Goal: Communication & Community: Answer question/provide support

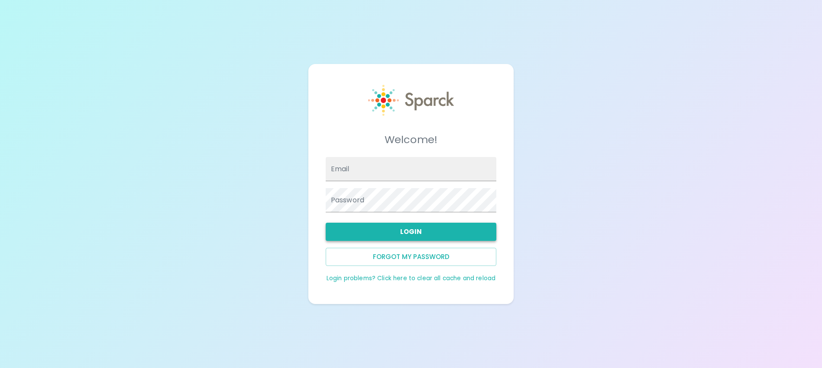
type input "[EMAIL_ADDRESS][DOMAIN_NAME]"
click at [401, 236] on button "Login" at bounding box center [411, 232] width 171 height 18
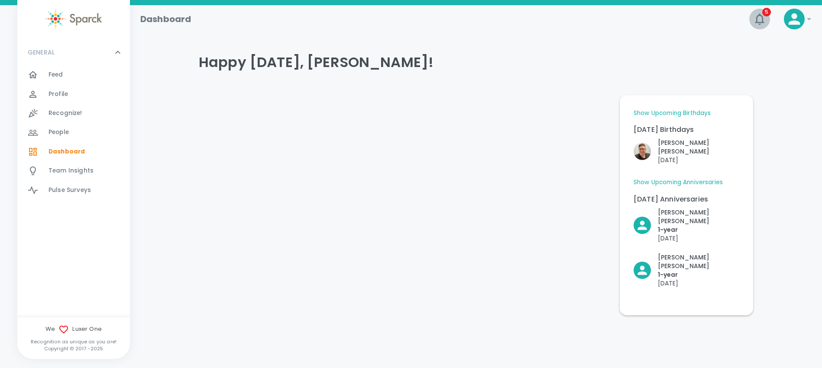
click at [759, 20] on icon "button" at bounding box center [760, 19] width 14 height 14
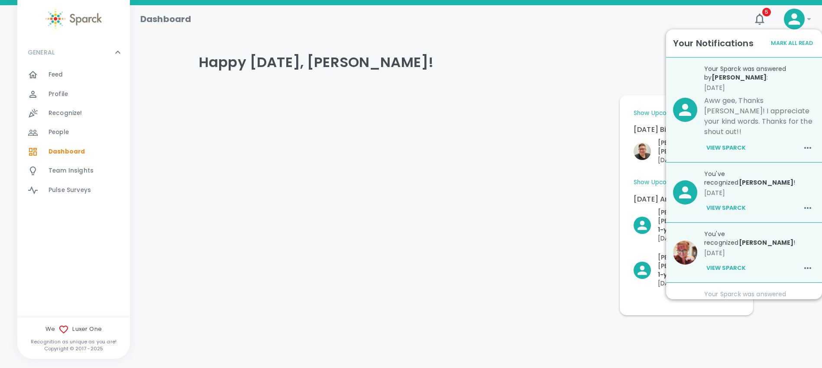
click at [779, 43] on button "Mark All Read" at bounding box center [792, 43] width 46 height 13
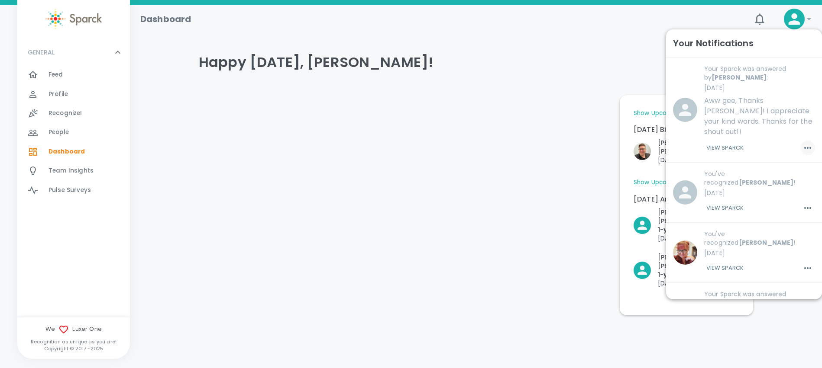
click at [802, 143] on icon "button" at bounding box center [807, 148] width 10 height 10
click at [740, 127] on div at bounding box center [411, 184] width 822 height 368
click at [726, 141] on button "View Sparck" at bounding box center [725, 148] width 42 height 15
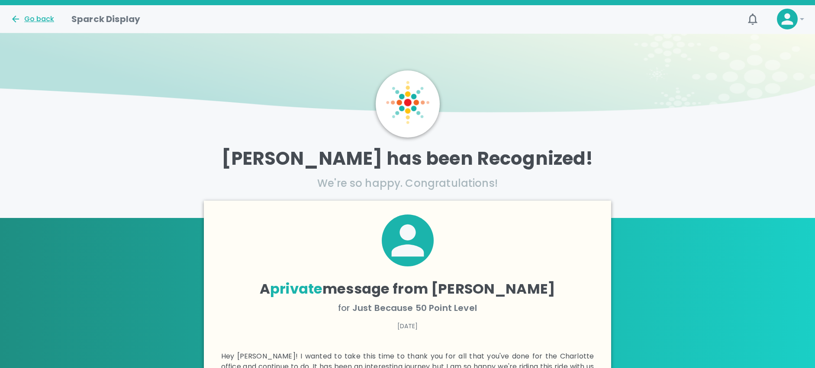
click at [36, 18] on div "Go back" at bounding box center [32, 19] width 44 height 10
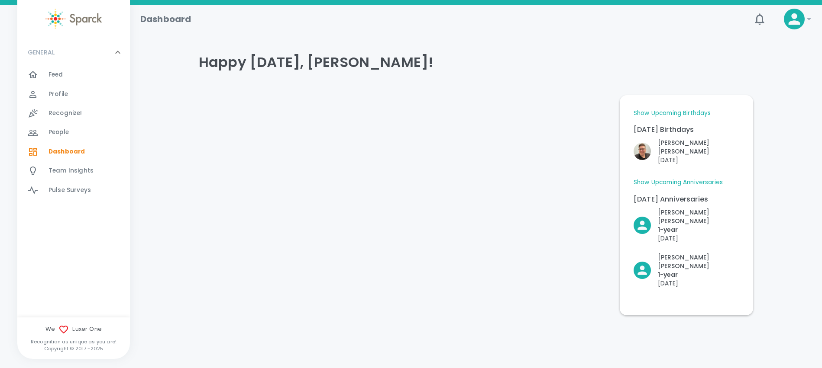
click at [88, 136] on div "People 0" at bounding box center [88, 132] width 81 height 12
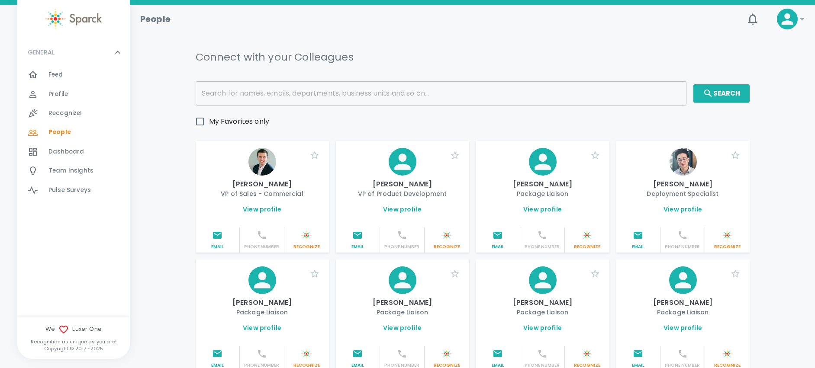
click at [83, 117] on div "Recognize! 0" at bounding box center [88, 113] width 81 height 12
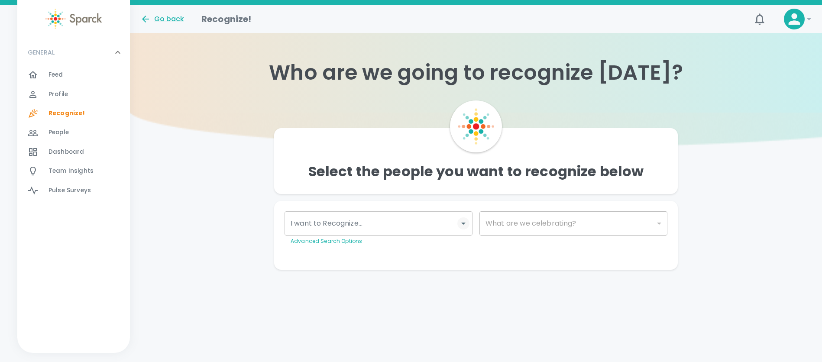
click at [461, 225] on icon "Open" at bounding box center [463, 223] width 10 height 10
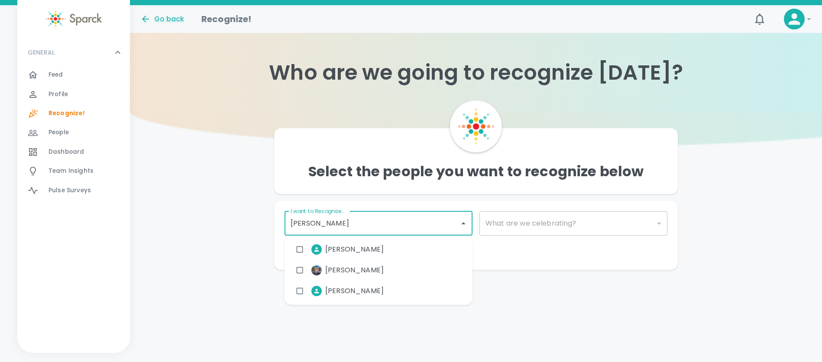
type input "[PERSON_NAME]"
click at [322, 270] on li "[PERSON_NAME]" at bounding box center [340, 270] width 99 height 22
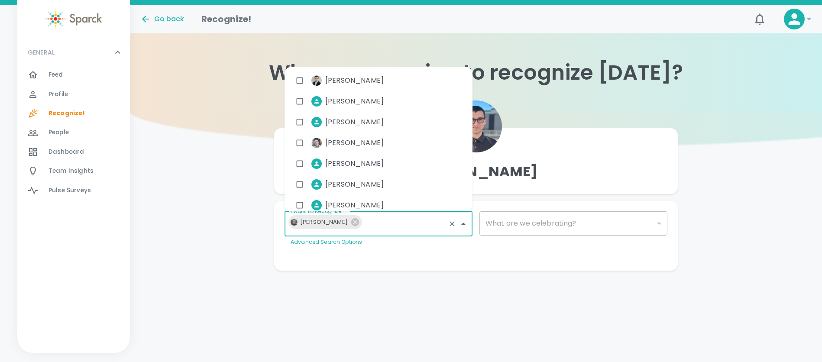
click at [511, 210] on div "What are we celebrating? ​ What are we celebrating?" at bounding box center [569, 225] width 195 height 42
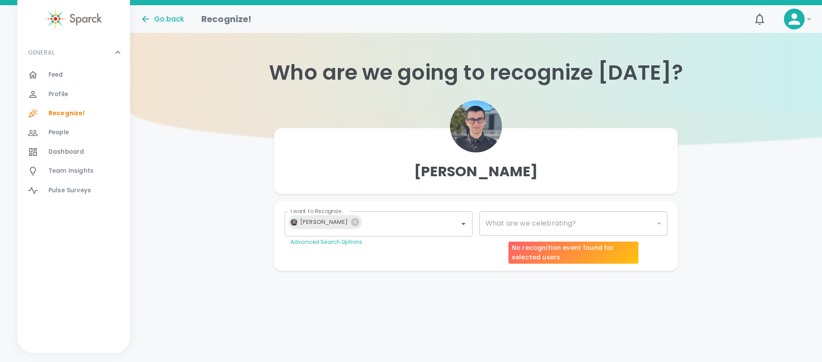
click at [513, 218] on div "​" at bounding box center [573, 223] width 188 height 24
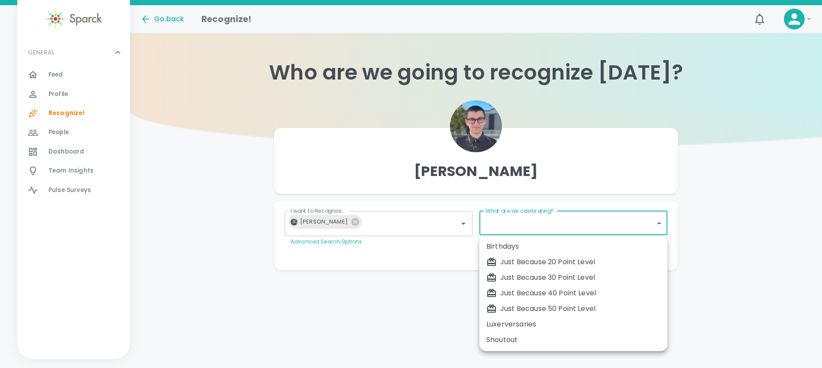
click at [512, 221] on body "Skip Navigation Go back Recognize! 0 ! GENERAL 0 Feed 0 Profile 0 Recognize! 0 …" at bounding box center [411, 152] width 822 height 305
click at [515, 290] on div "Just Because 40 Point Level" at bounding box center [573, 293] width 174 height 10
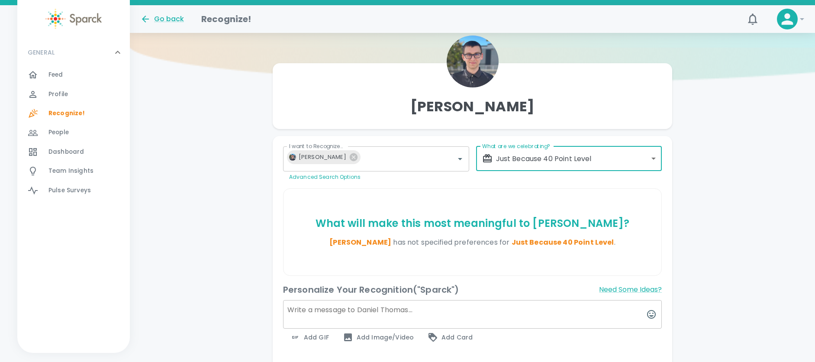
scroll to position [65, 0]
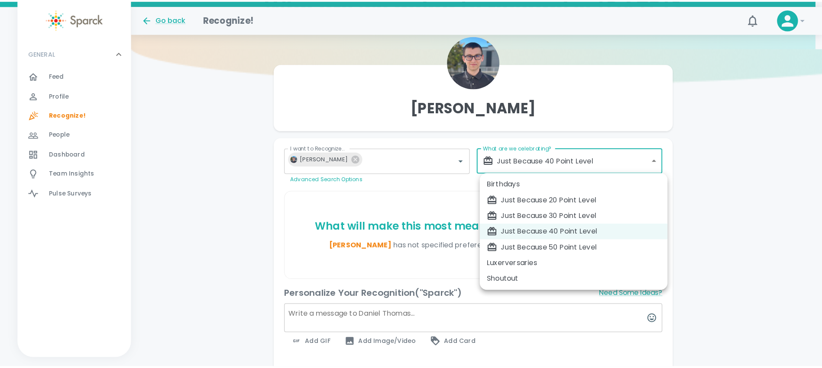
click at [549, 164] on body "Skip Navigation Go back Recognize! 0 ! GENERAL 0 Feed 0 Profile 0 Recognize! 0 …" at bounding box center [407, 299] width 815 height 728
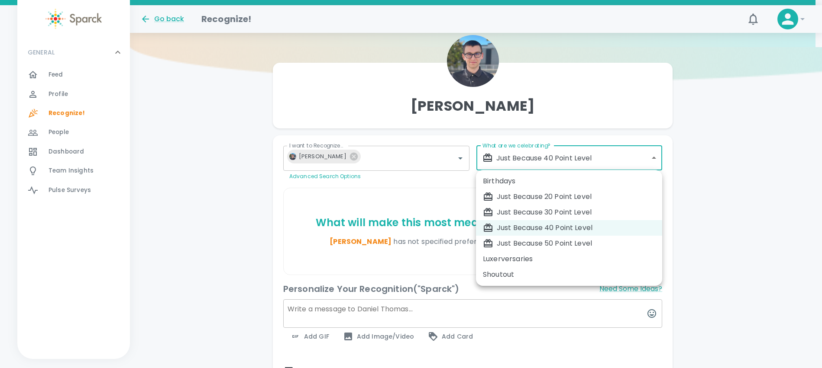
click at [534, 212] on div "Just Because 30 Point Level" at bounding box center [569, 212] width 172 height 10
type input "1696"
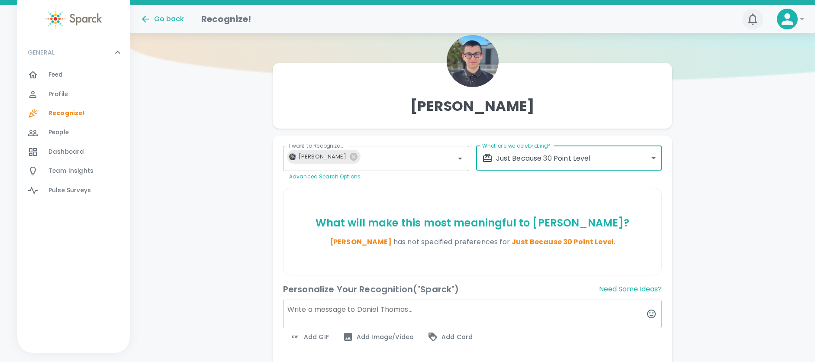
click at [752, 22] on icon "button" at bounding box center [753, 19] width 14 height 14
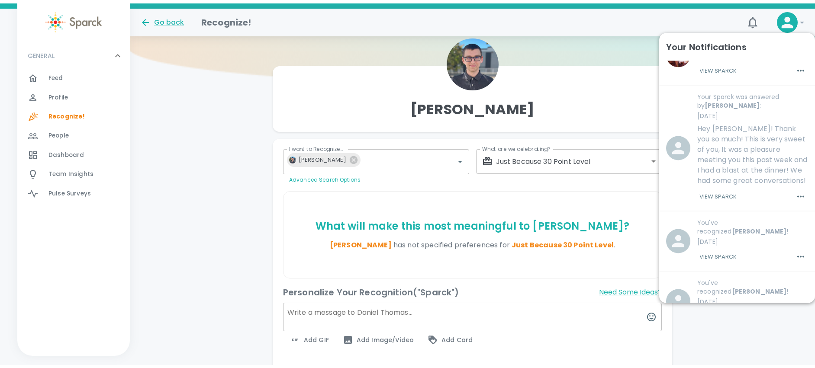
scroll to position [203, 0]
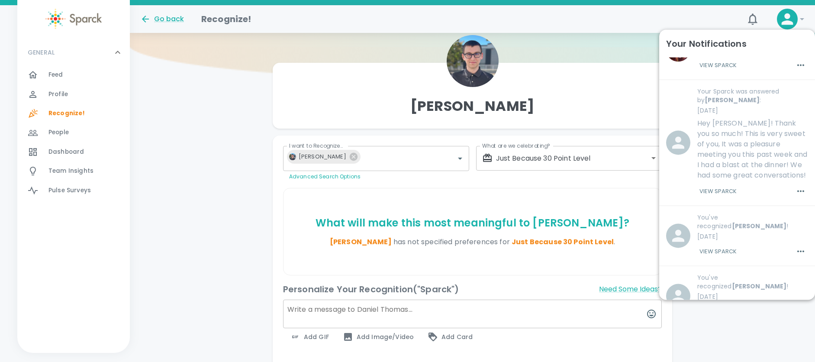
click at [711, 304] on button "View Sparck" at bounding box center [719, 311] width 42 height 15
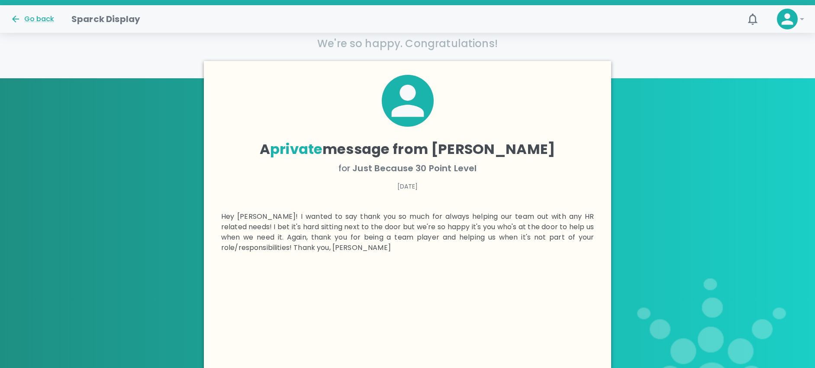
scroll to position [140, 0]
click at [39, 16] on div "Go back" at bounding box center [32, 19] width 44 height 10
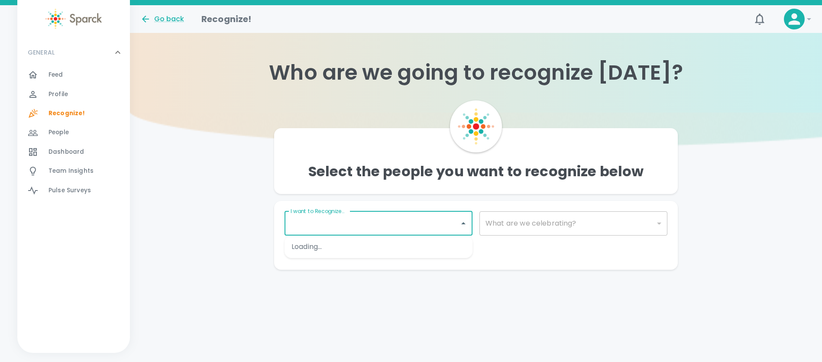
click at [387, 228] on input "I want to Recognize..." at bounding box center [371, 223] width 167 height 16
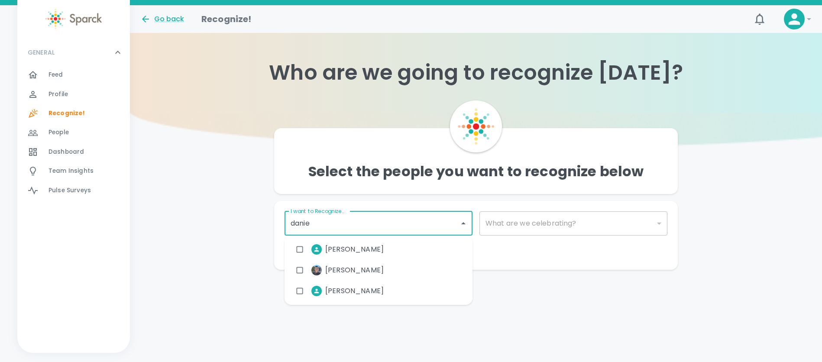
type input "[PERSON_NAME]"
click at [357, 269] on span "[PERSON_NAME]" at bounding box center [354, 270] width 58 height 10
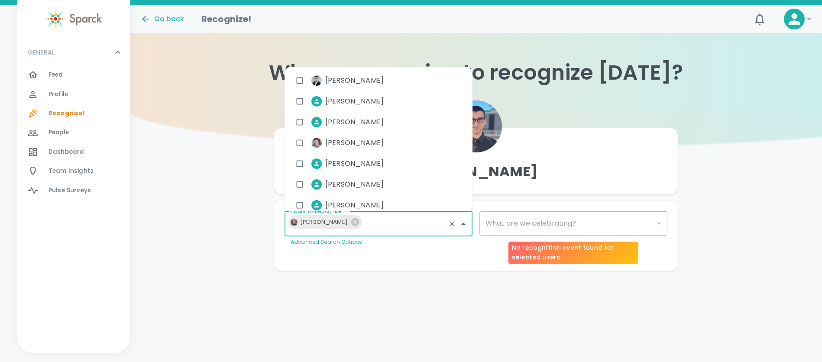
click at [499, 231] on div "​" at bounding box center [573, 223] width 188 height 24
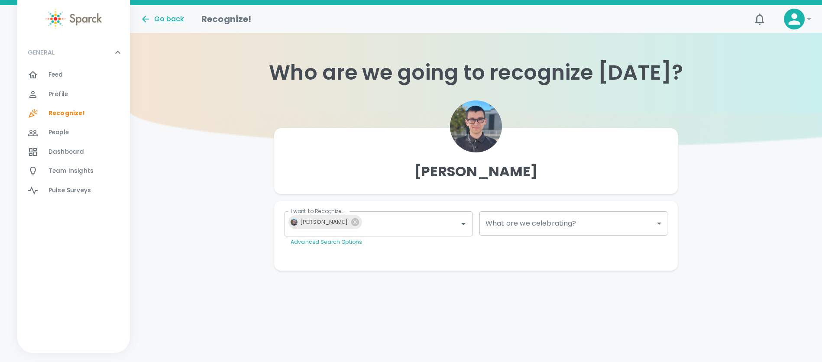
click at [517, 223] on body "Skip Navigation Go back Recognize! ! GENERAL 0 Feed 0 Profile 0 Recognize! 0 Pe…" at bounding box center [411, 152] width 822 height 305
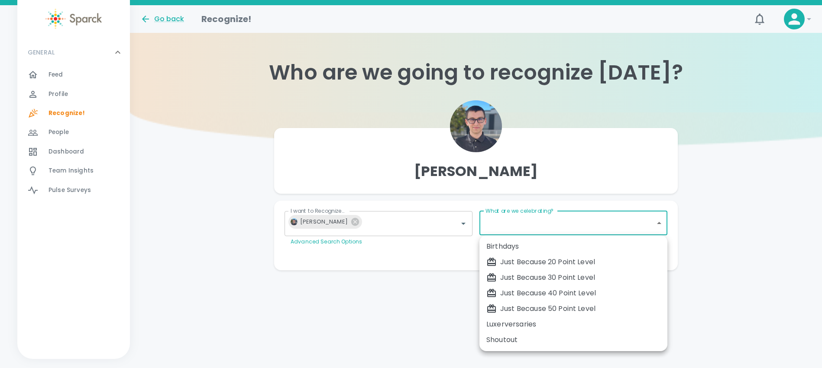
click at [525, 225] on body "Skip Navigation Go back Recognize! ! GENERAL 0 Feed 0 Profile 0 Recognize! 0 Pe…" at bounding box center [411, 152] width 822 height 305
click at [535, 279] on div "Just Because 30 Point Level" at bounding box center [573, 278] width 174 height 10
type input "1696"
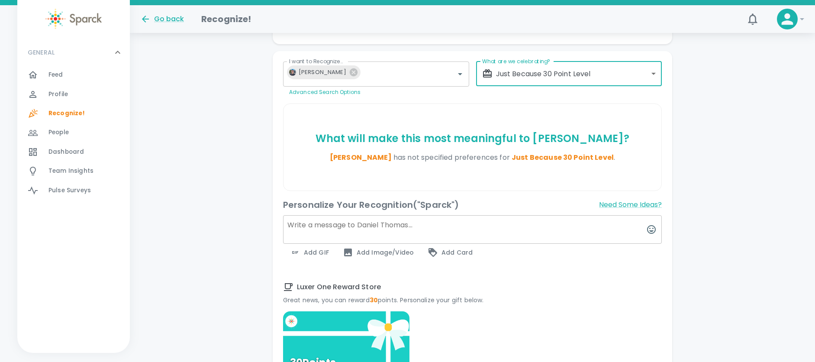
scroll to position [151, 0]
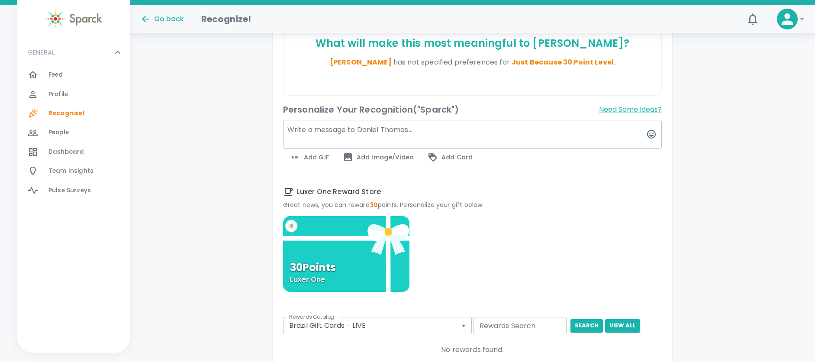
click at [343, 246] on div "30 Points Luxer One" at bounding box center [346, 254] width 126 height 76
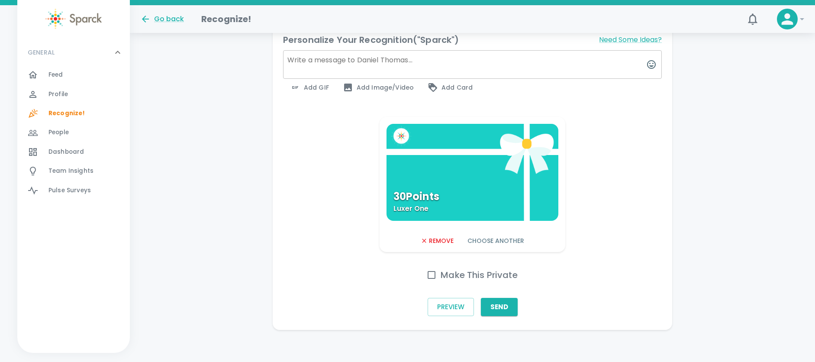
scroll to position [317, 0]
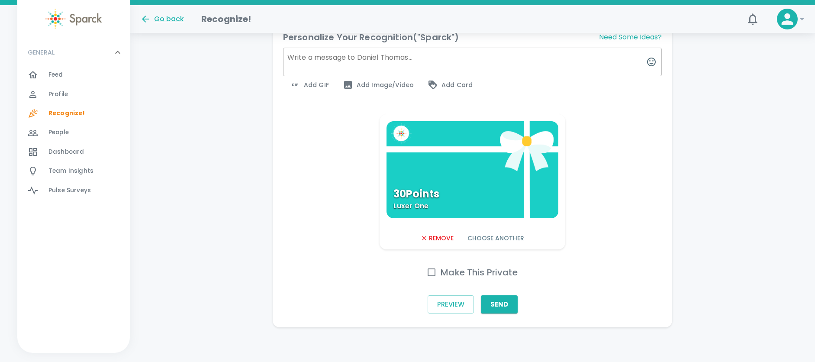
click at [462, 274] on h6 "Make This Private" at bounding box center [479, 272] width 77 height 14
click at [441, 274] on input "Make This Private" at bounding box center [432, 272] width 18 height 18
checkbox input "true"
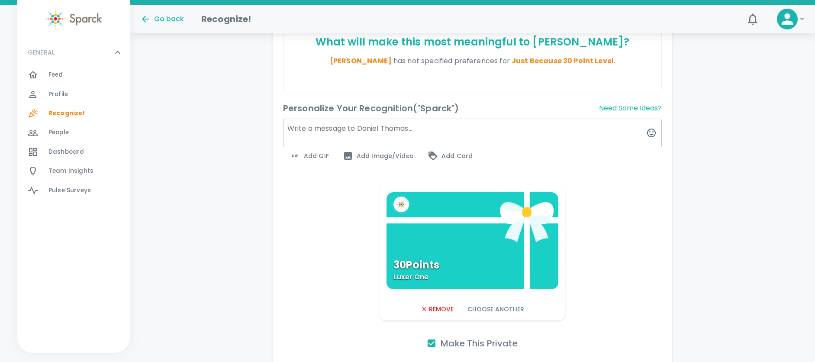
click at [353, 128] on textarea at bounding box center [472, 133] width 379 height 29
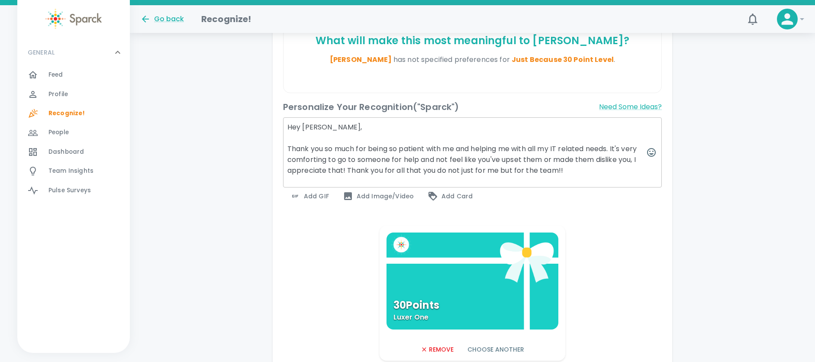
scroll to position [248, 0]
click at [558, 171] on textarea "Hey [PERSON_NAME], Thank you so much for being so patient with me and helping m…" at bounding box center [472, 152] width 379 height 70
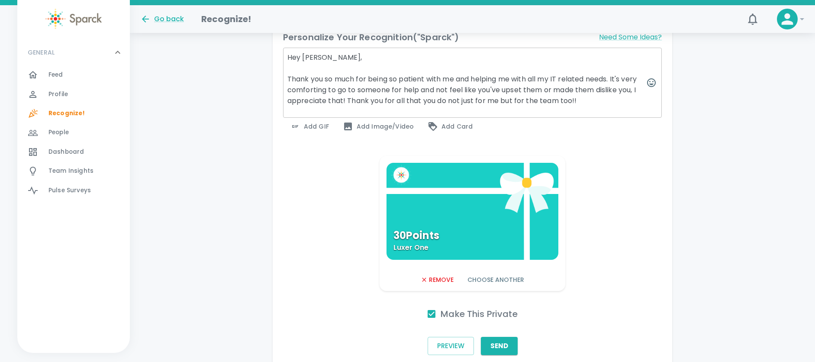
scroll to position [359, 0]
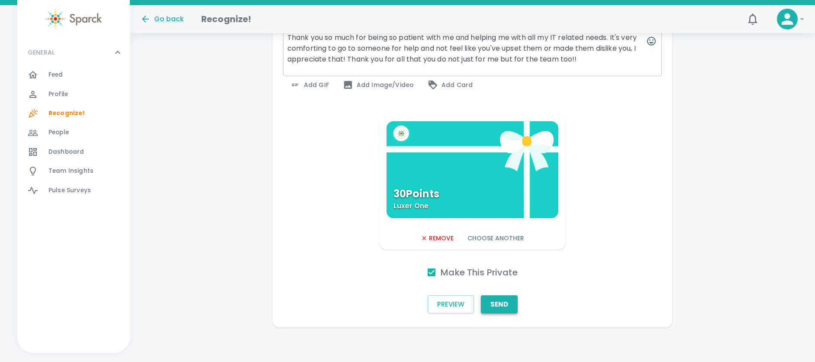
type textarea "Hey [PERSON_NAME], Thank you so much for being so patient with me and helping m…"
click at [510, 306] on button "Send" at bounding box center [499, 304] width 37 height 18
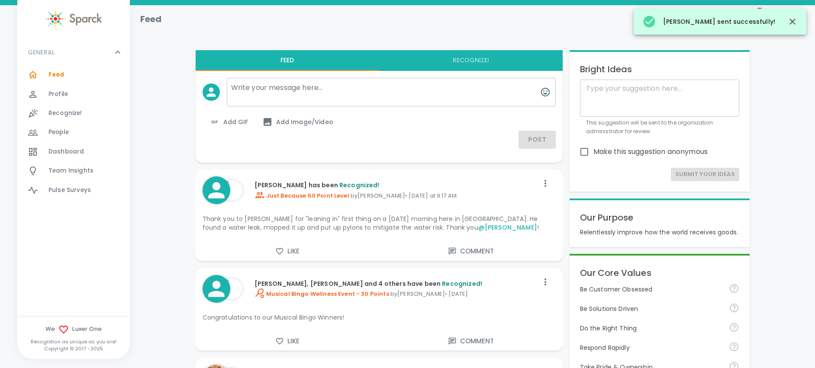
click at [61, 95] on span "Profile" at bounding box center [57, 94] width 19 height 9
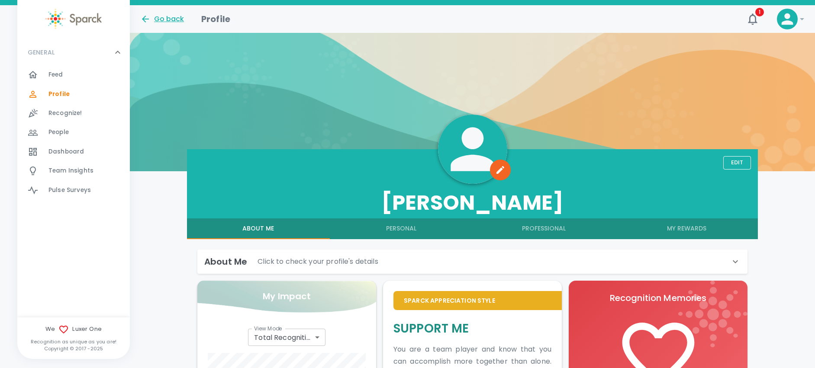
click at [171, 19] on div "Go back" at bounding box center [162, 19] width 44 height 10
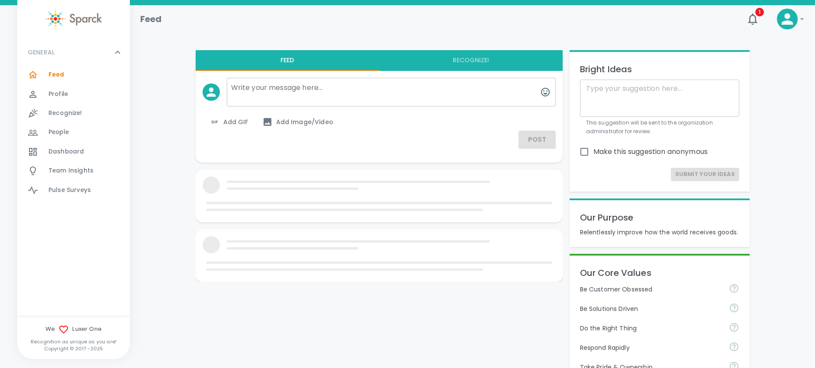
click at [794, 16] on icon at bounding box center [787, 18] width 17 height 17
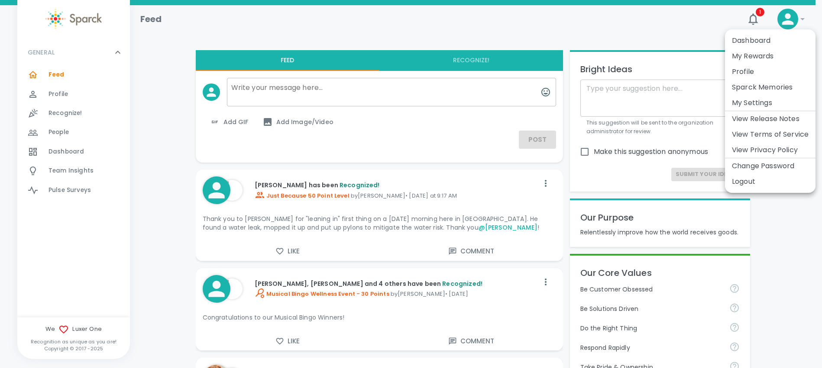
click at [769, 56] on li "My Rewards" at bounding box center [770, 56] width 90 height 16
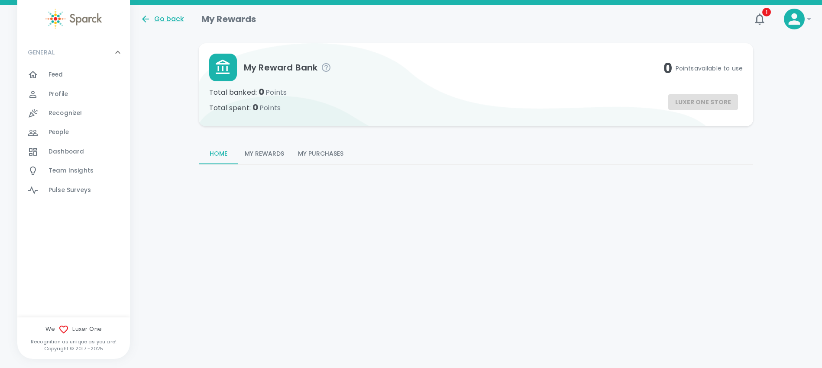
click at [269, 153] on button "My Rewards" at bounding box center [264, 154] width 53 height 21
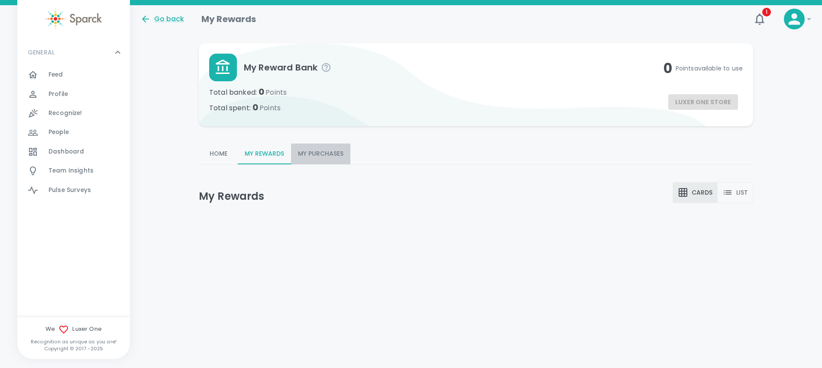
click at [310, 152] on button "My Purchases" at bounding box center [320, 154] width 59 height 21
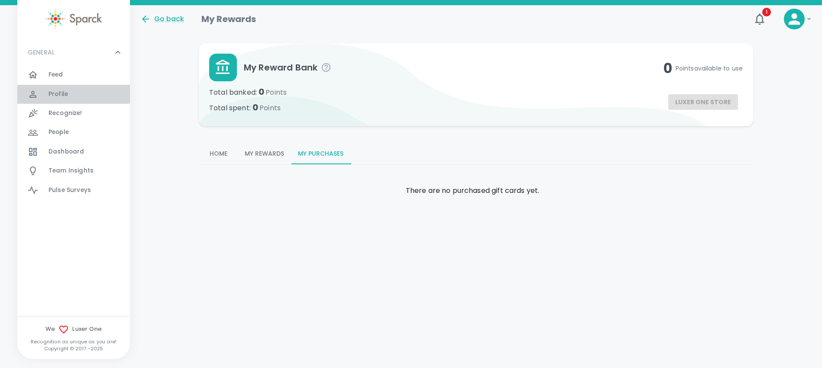
click at [60, 95] on span "Profile" at bounding box center [57, 94] width 19 height 9
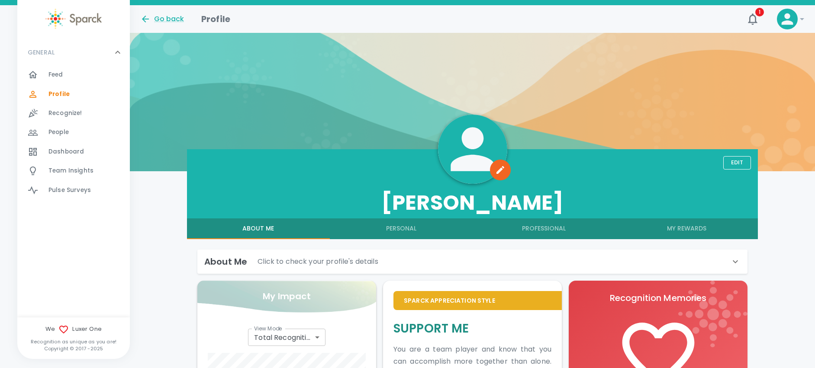
click at [789, 20] on icon at bounding box center [787, 18] width 17 height 17
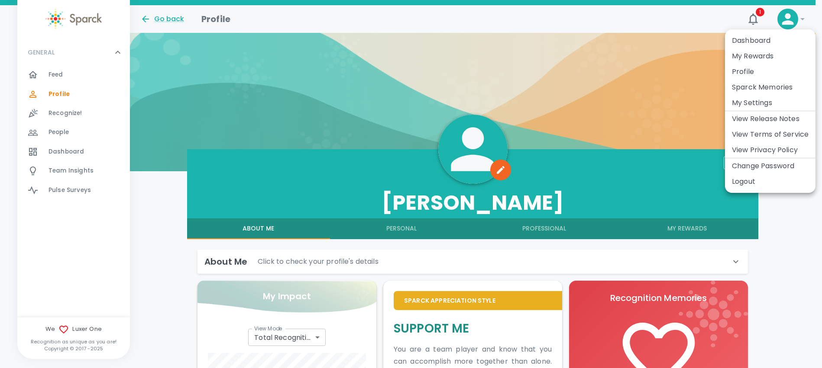
click at [762, 109] on li "My Settings" at bounding box center [770, 103] width 90 height 16
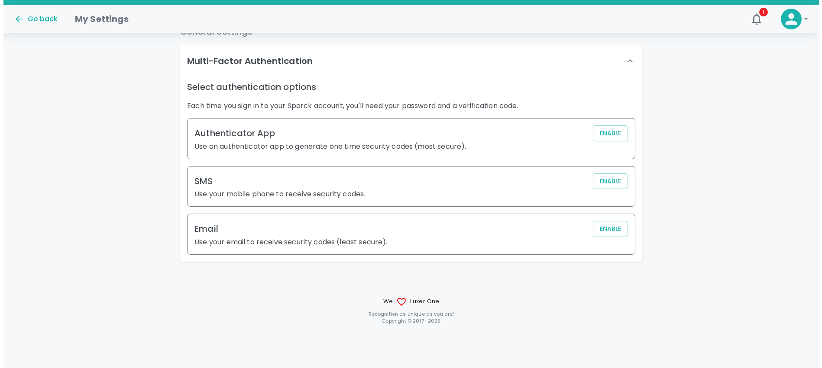
scroll to position [26, 0]
click at [792, 24] on icon at bounding box center [788, 19] width 12 height 12
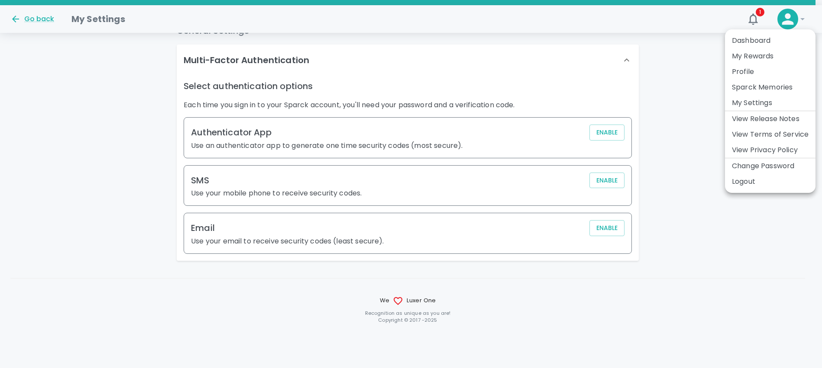
click at [772, 44] on li "Dashboard" at bounding box center [770, 41] width 90 height 16
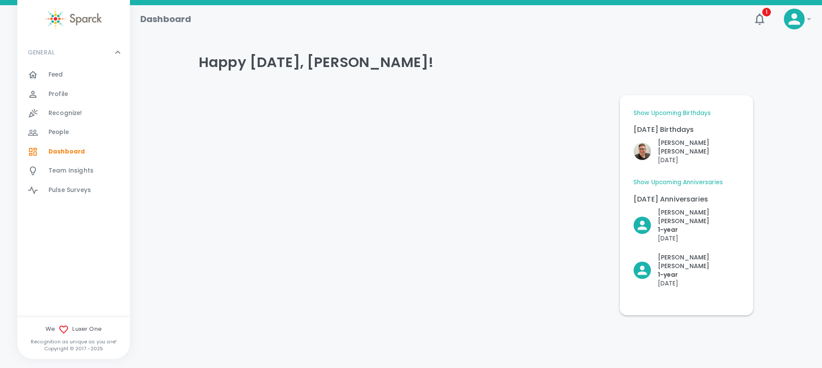
click at [92, 117] on div "Recognize! 0" at bounding box center [88, 113] width 81 height 12
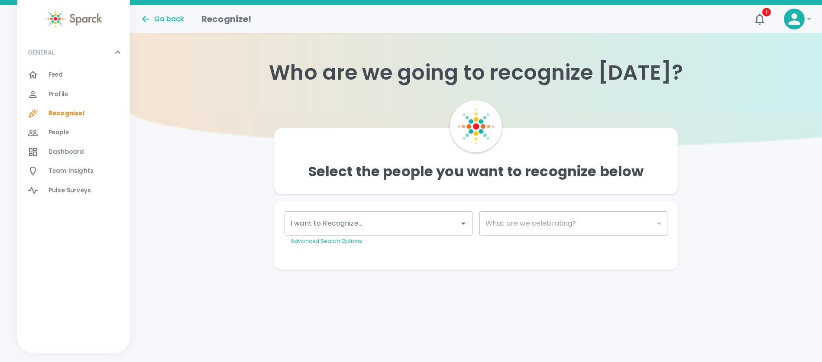
click at [63, 174] on span "Team Insights" at bounding box center [70, 171] width 45 height 9
